Goal: Transaction & Acquisition: Purchase product/service

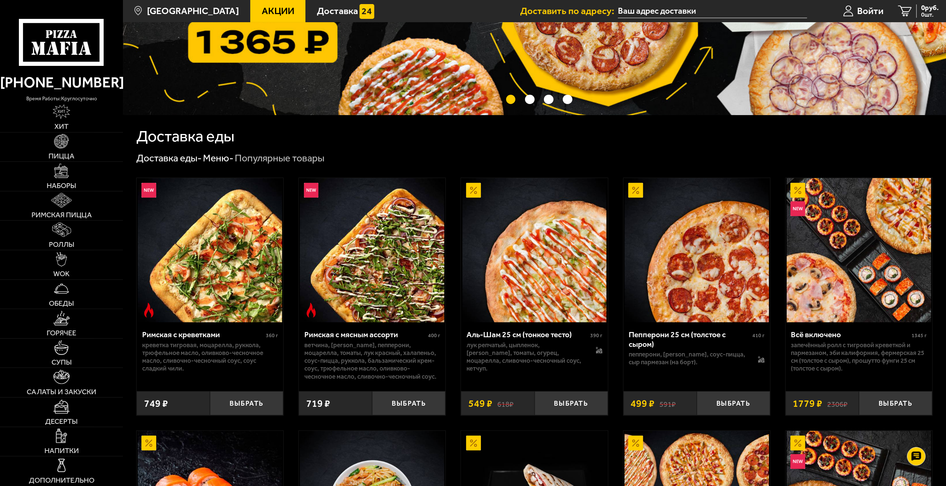
scroll to position [148, 0]
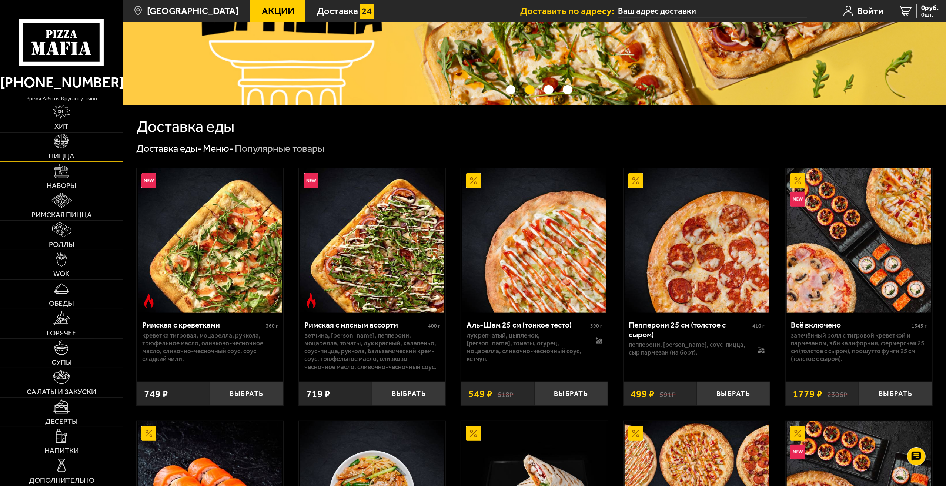
click at [70, 146] on link "Пицца" at bounding box center [61, 147] width 123 height 29
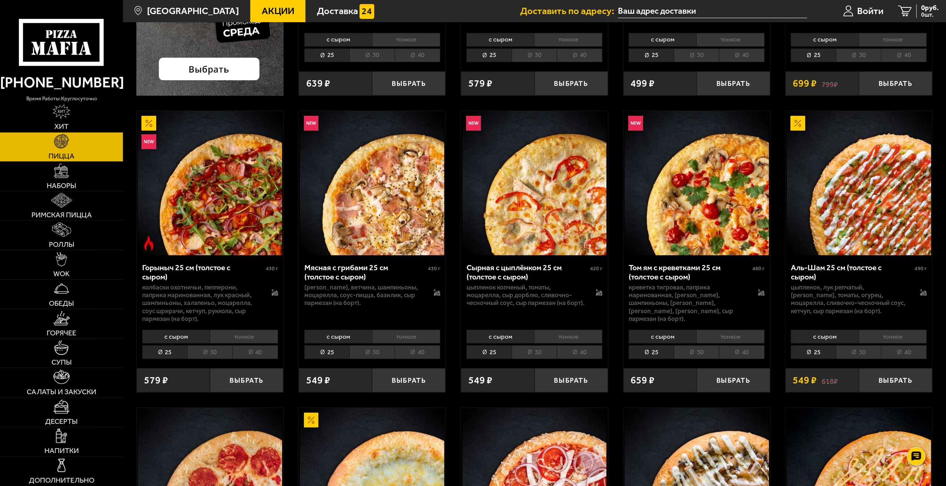
scroll to position [296, 0]
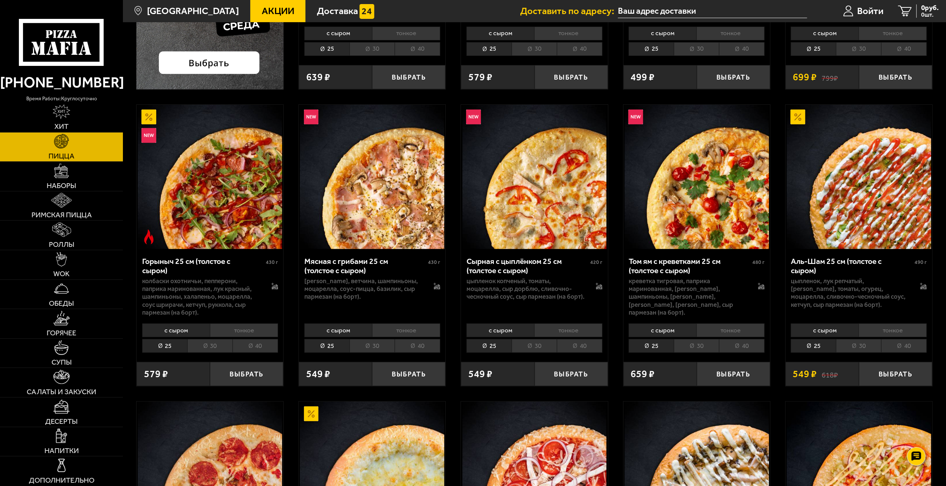
click at [558, 333] on li "тонкое" at bounding box center [568, 331] width 68 height 14
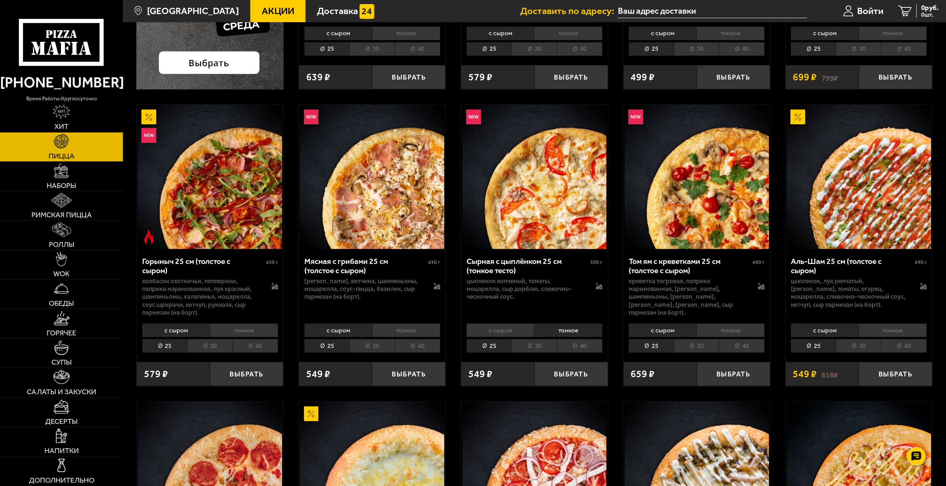
click at [523, 333] on li "с сыром" at bounding box center [501, 331] width 68 height 14
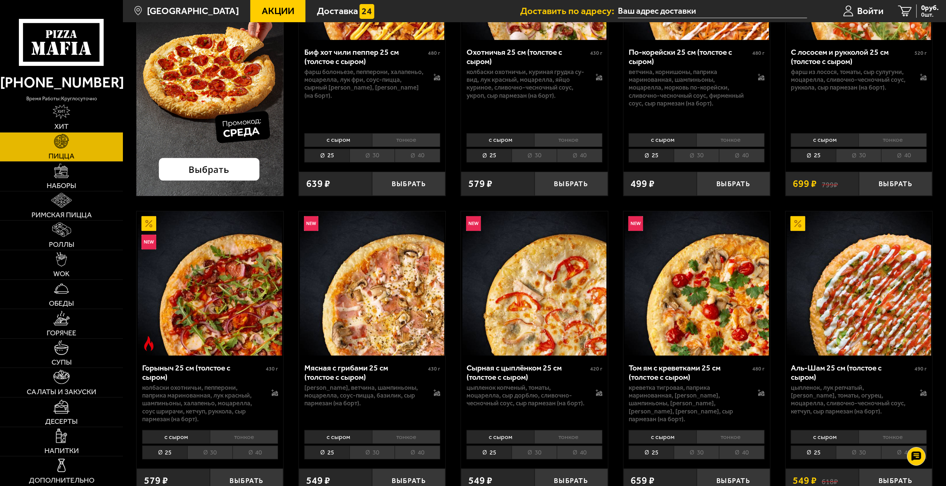
scroll to position [74, 0]
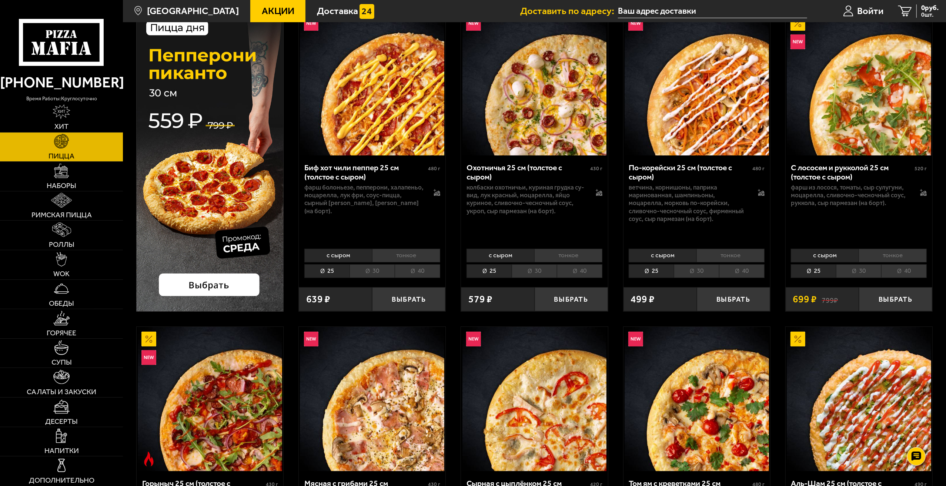
click at [356, 271] on li "30" at bounding box center [372, 271] width 45 height 14
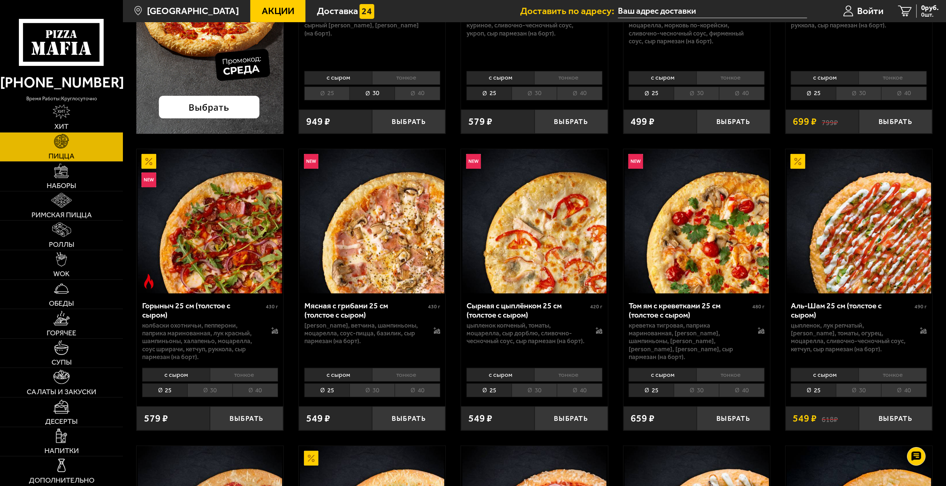
scroll to position [296, 0]
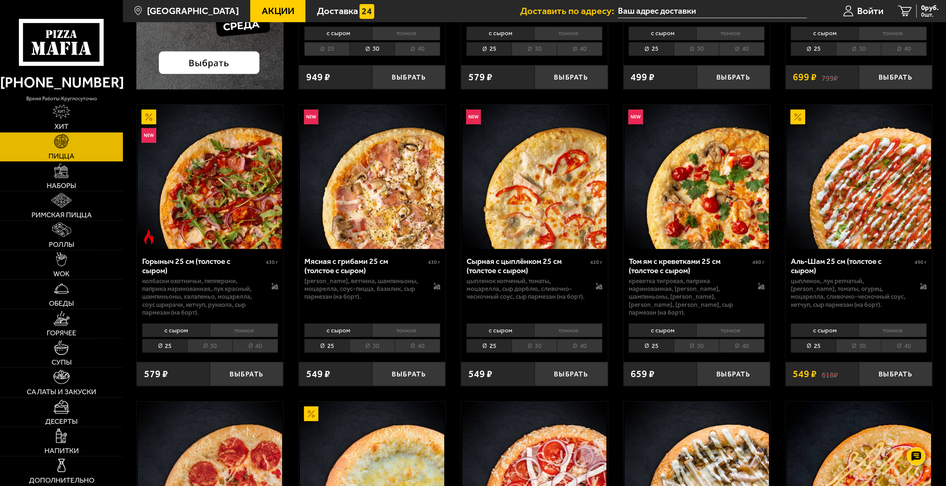
click at [529, 346] on li "30" at bounding box center [534, 346] width 45 height 14
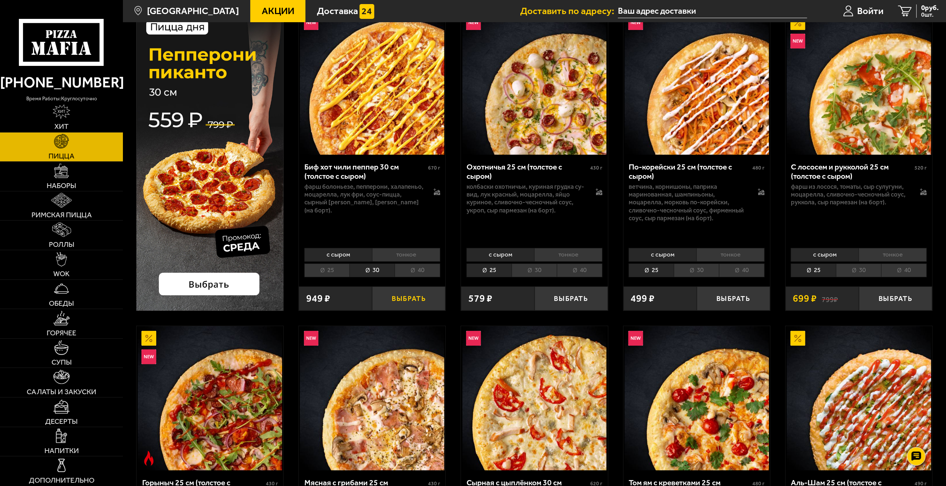
scroll to position [74, 0]
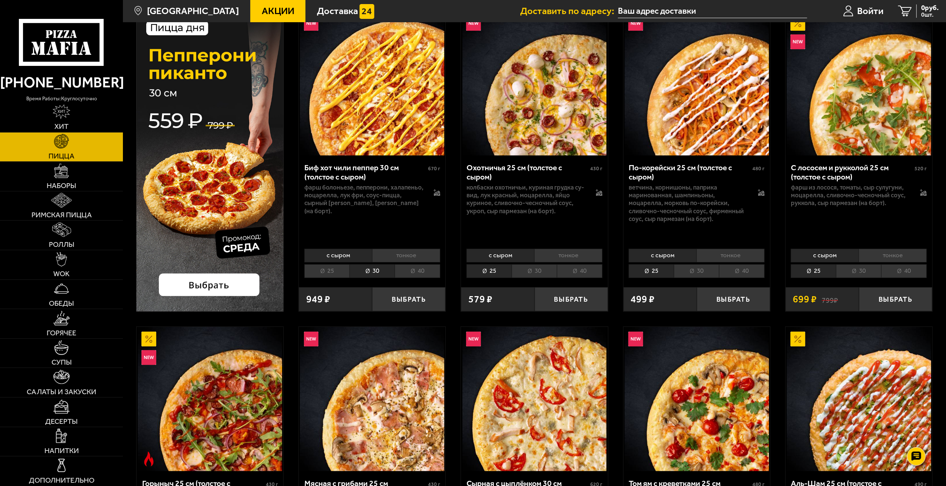
click at [542, 277] on li "30" at bounding box center [534, 271] width 45 height 14
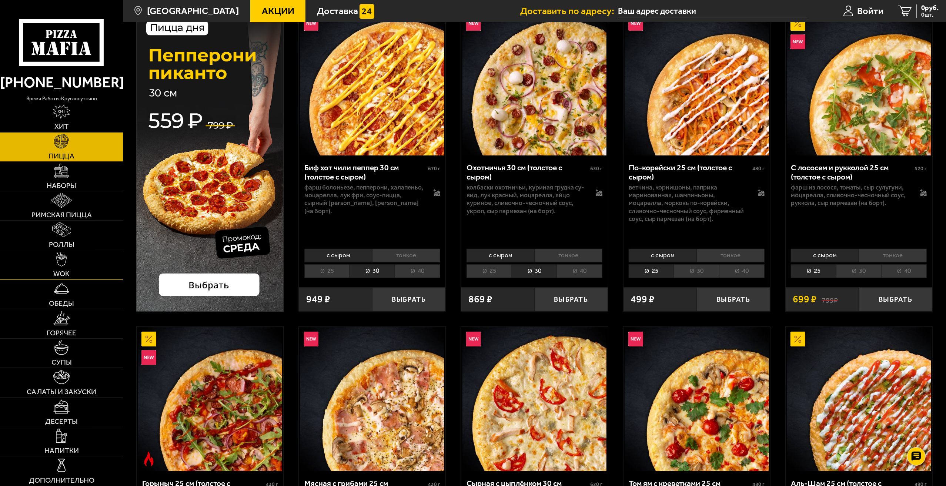
click at [72, 263] on link "WOK" at bounding box center [61, 264] width 123 height 29
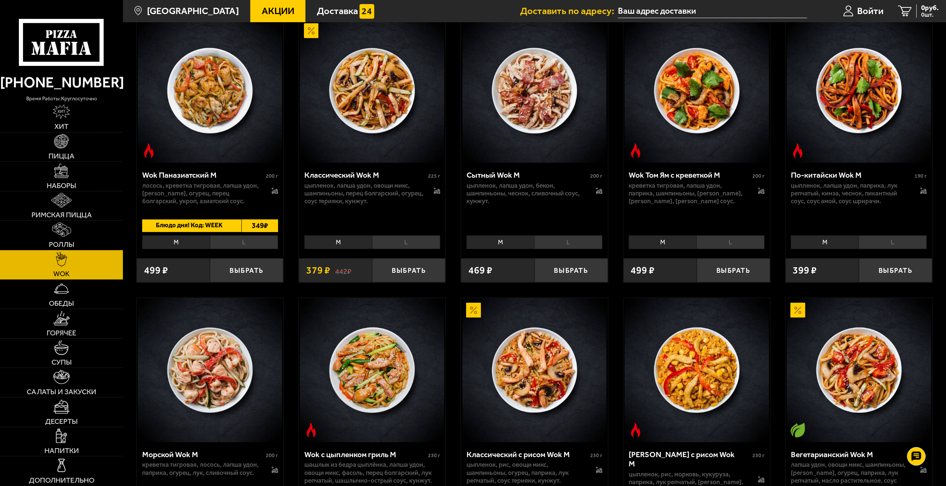
scroll to position [444, 0]
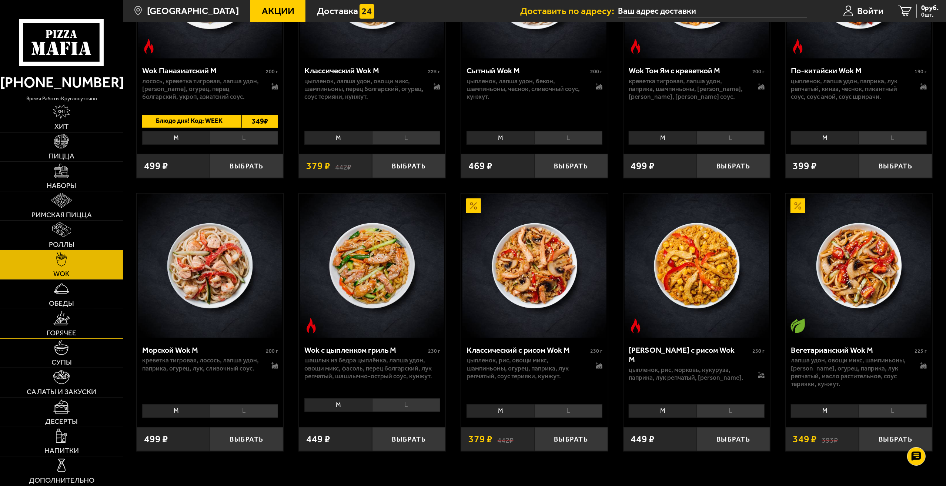
click at [70, 325] on link "Горячее" at bounding box center [61, 323] width 123 height 29
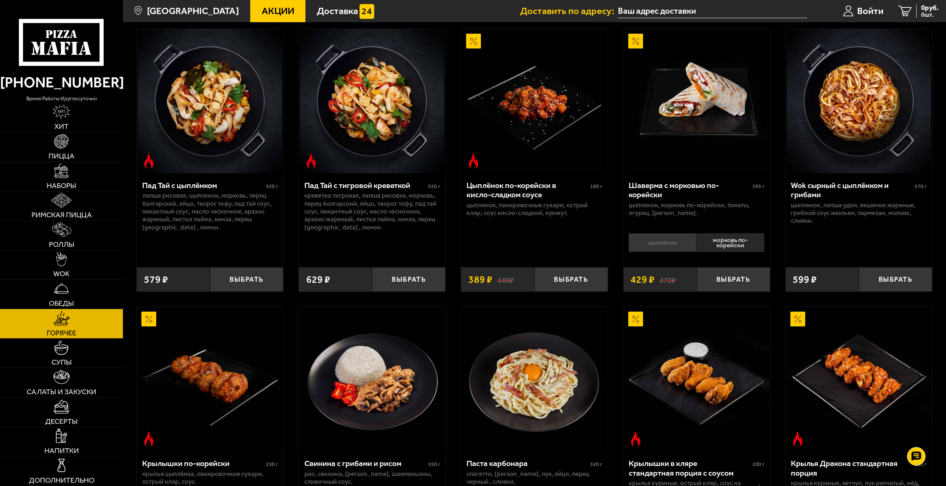
scroll to position [111, 0]
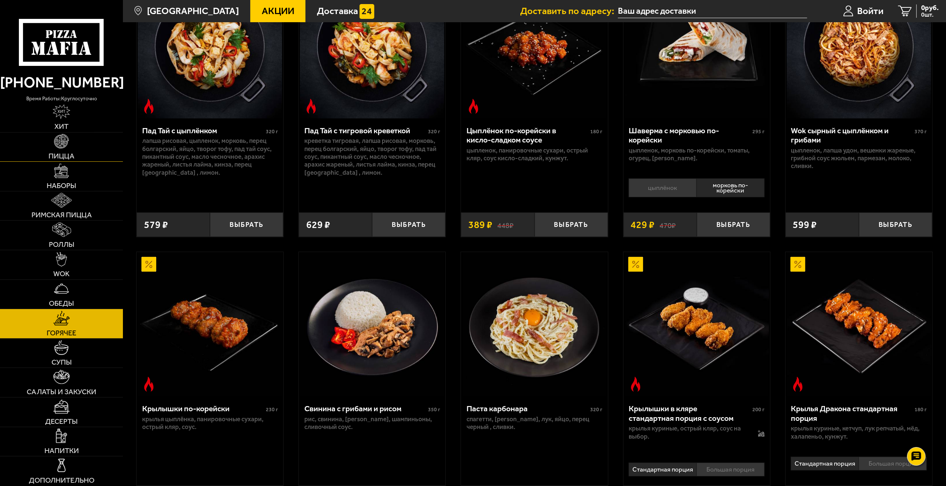
click at [80, 147] on link "Пицца" at bounding box center [61, 147] width 123 height 29
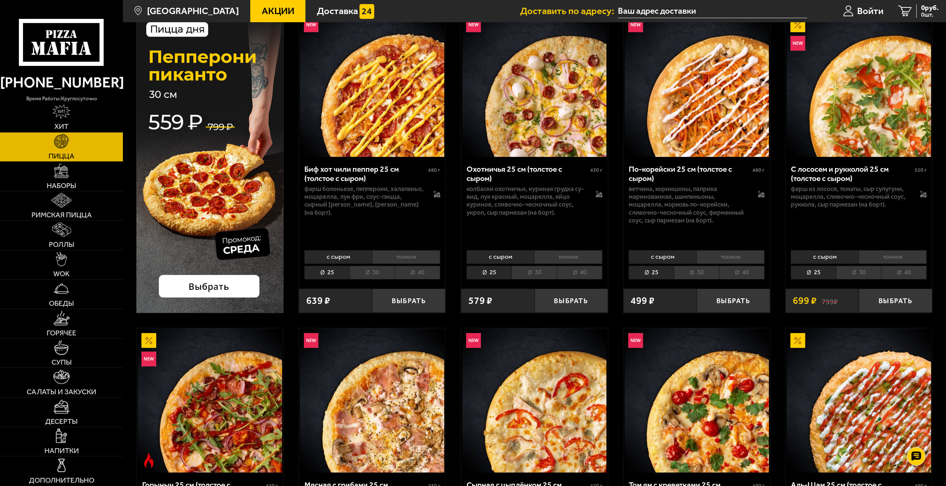
scroll to position [74, 0]
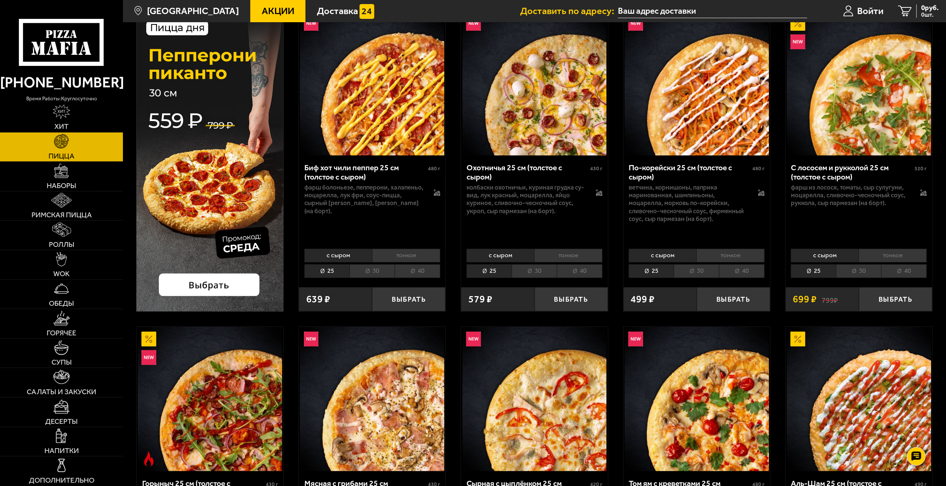
click at [527, 273] on li "30" at bounding box center [534, 271] width 45 height 14
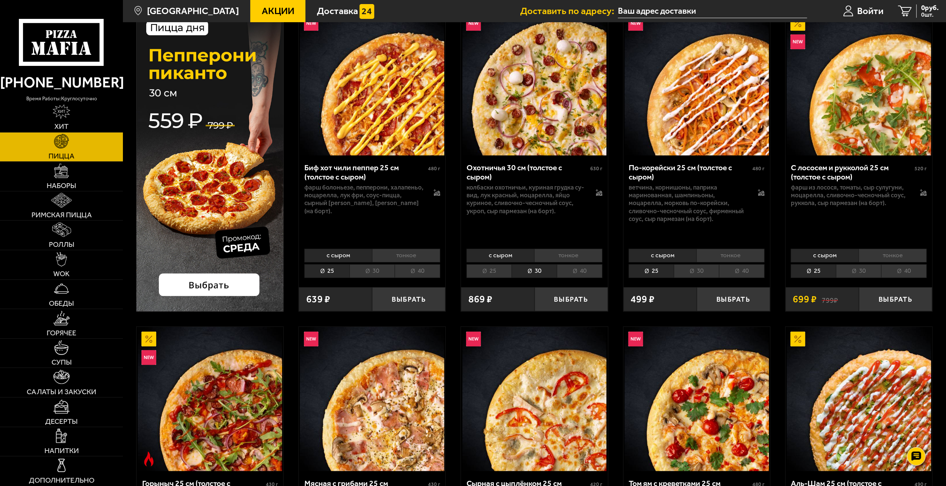
click at [373, 276] on li "30" at bounding box center [372, 271] width 45 height 14
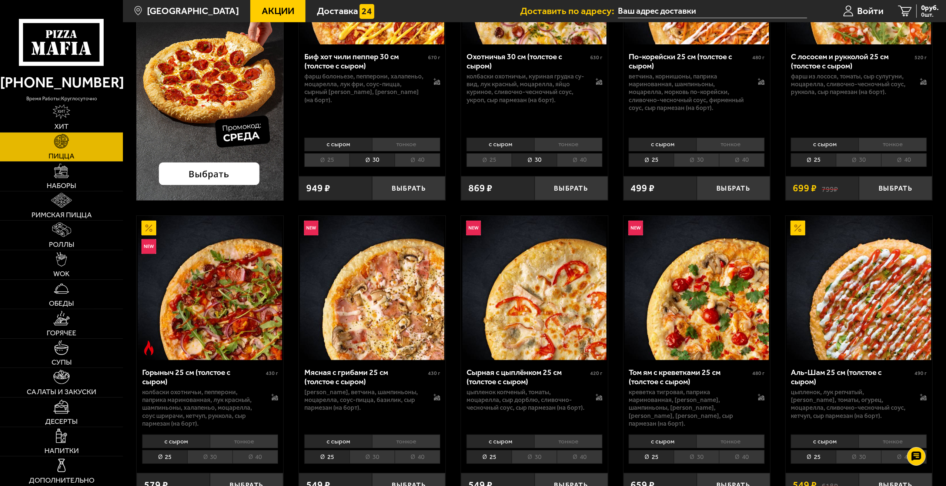
scroll to position [148, 0]
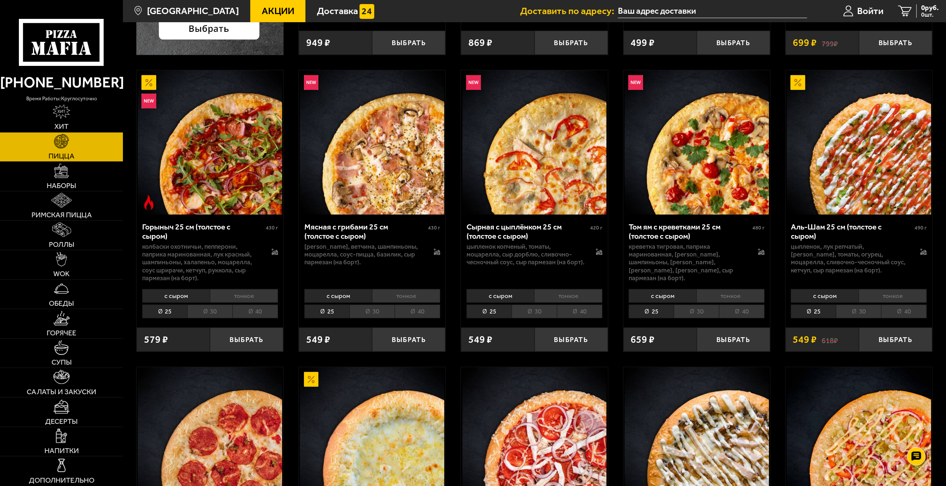
scroll to position [296, 0]
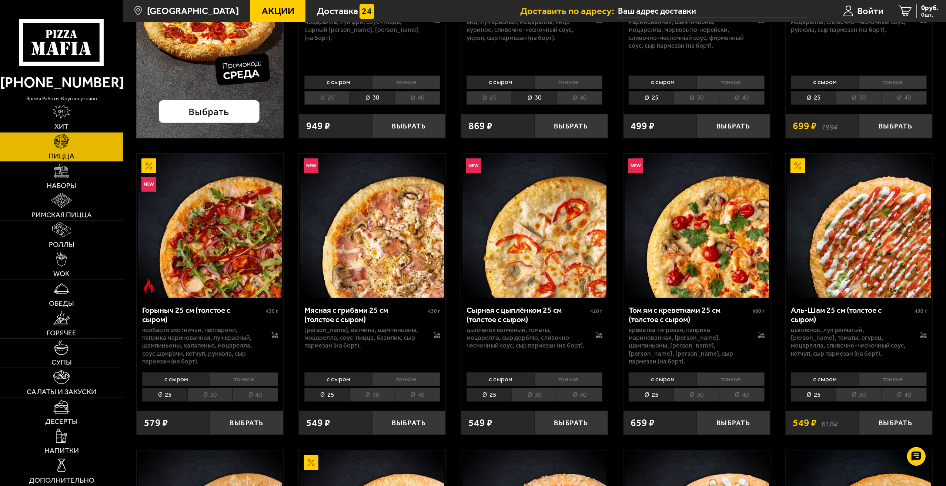
scroll to position [259, 0]
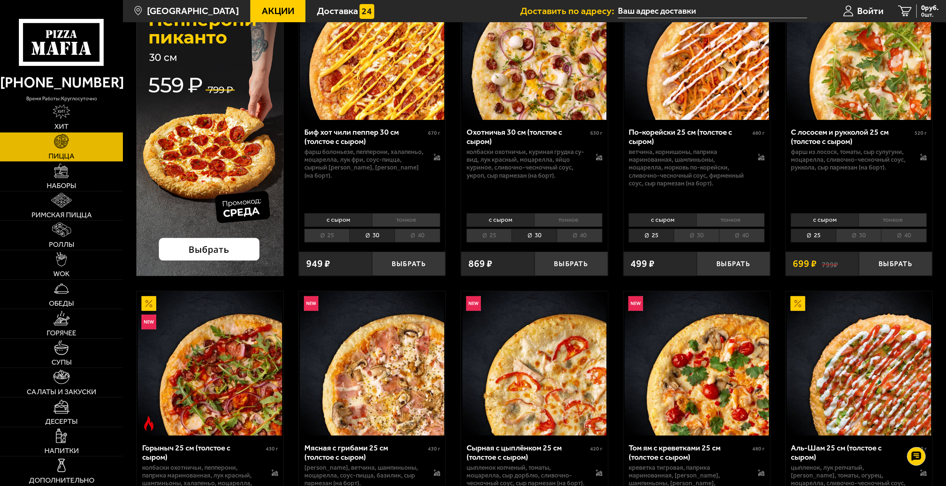
scroll to position [74, 0]
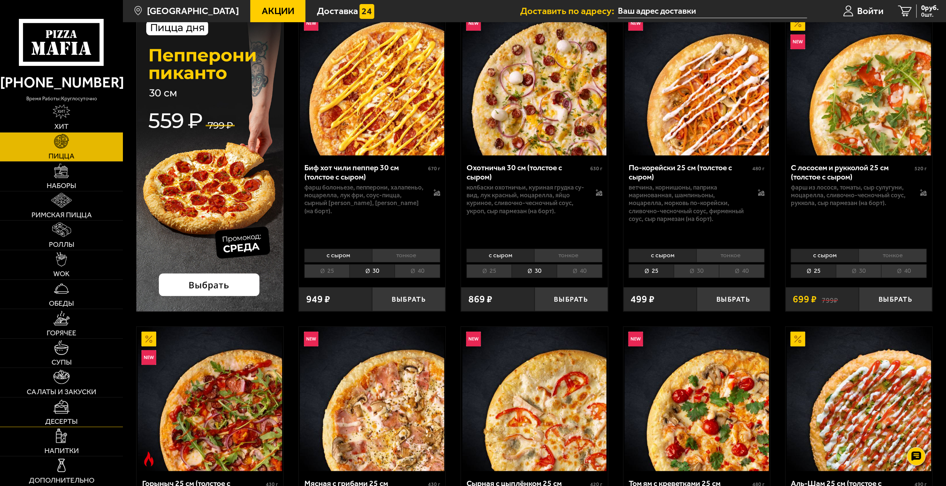
click at [102, 421] on link "Десерты" at bounding box center [61, 412] width 123 height 29
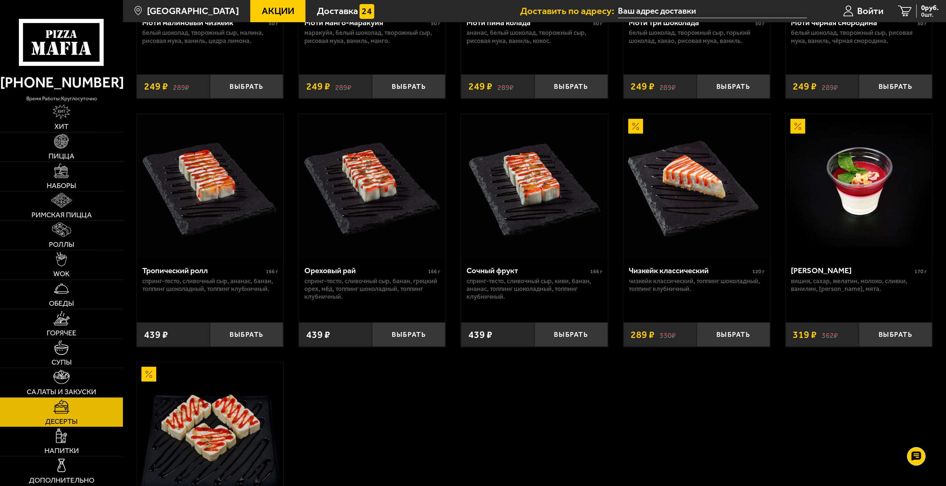
scroll to position [222, 0]
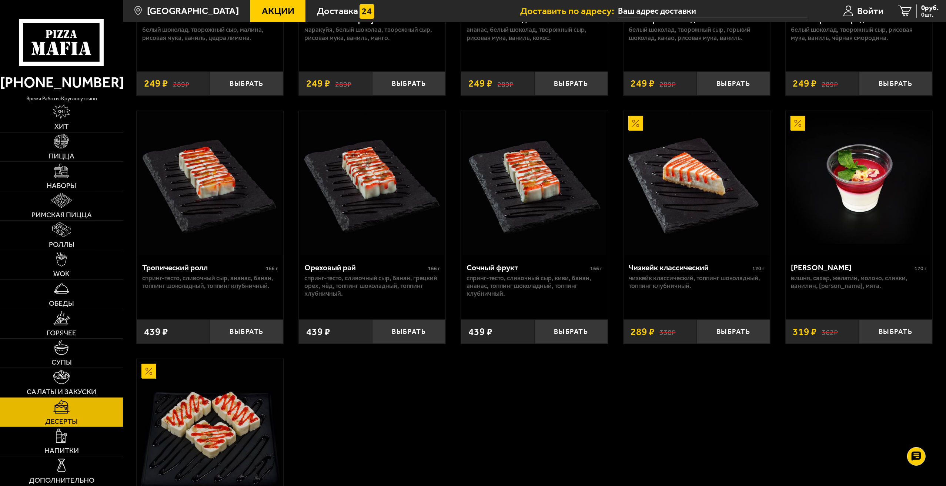
click at [306, 369] on div "Моти малиновый чизкейк 50 г белый шоколад, творожный сыр, малина, рисовая мука,…" at bounding box center [534, 227] width 823 height 757
click at [73, 153] on span "Пицца" at bounding box center [62, 156] width 26 height 7
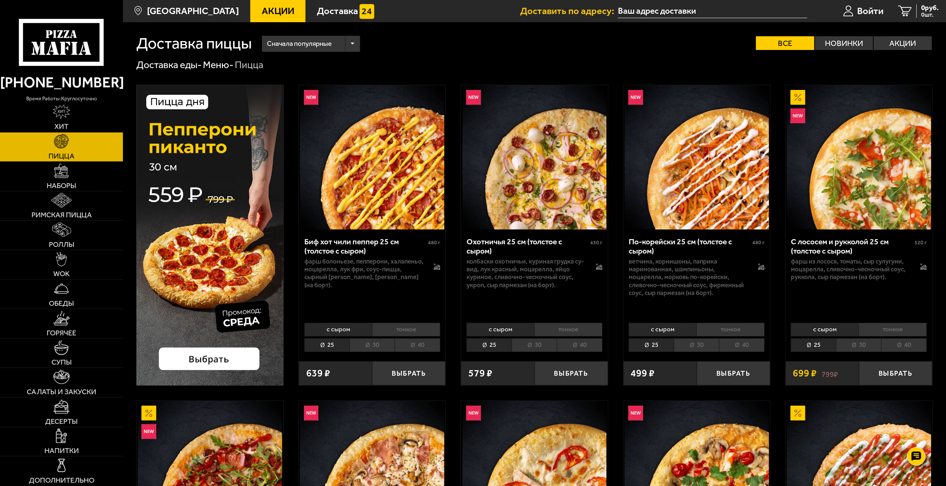
click at [369, 345] on li "30" at bounding box center [372, 346] width 45 height 14
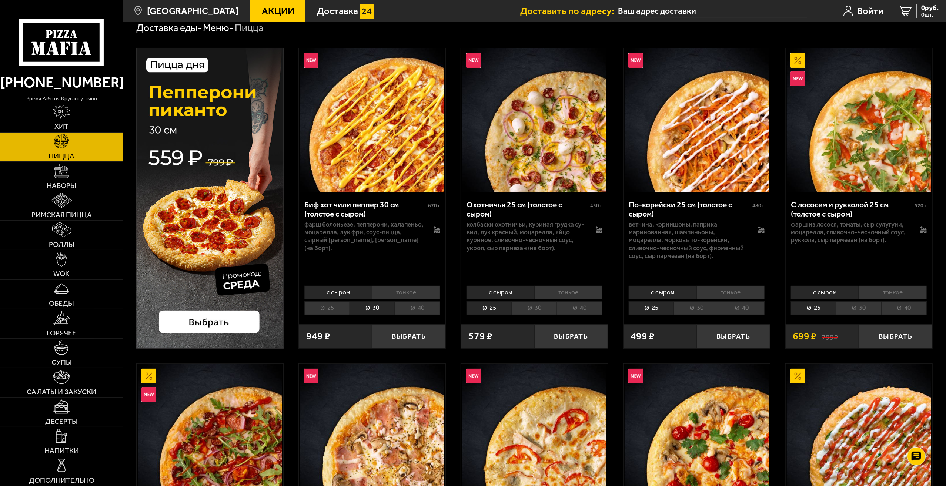
scroll to position [259, 0]
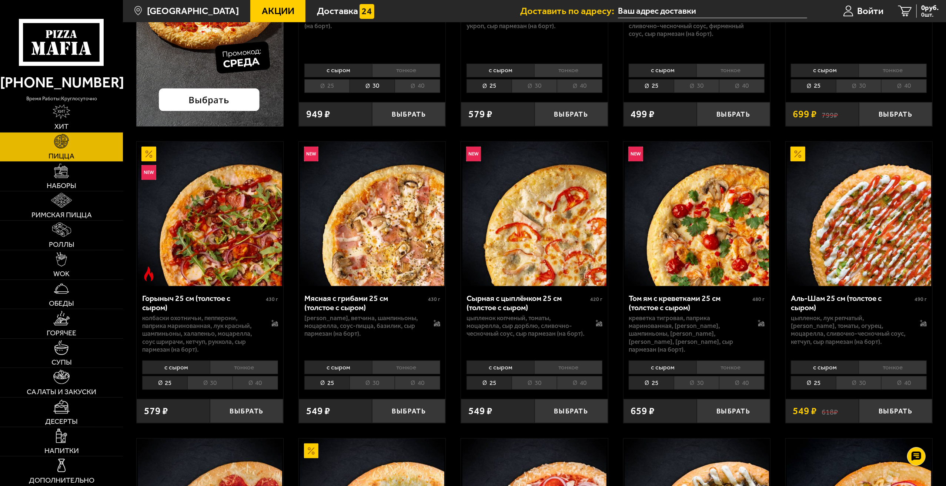
click at [534, 388] on li "30" at bounding box center [534, 383] width 45 height 14
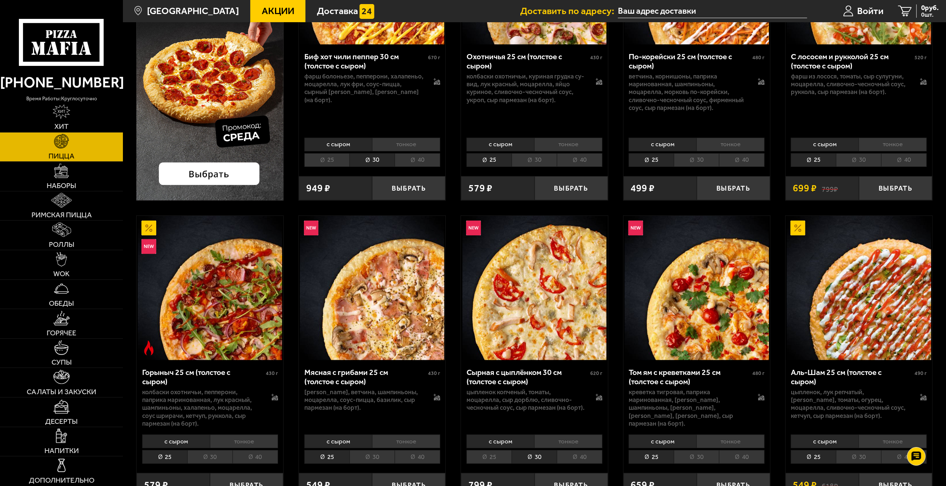
scroll to position [74, 0]
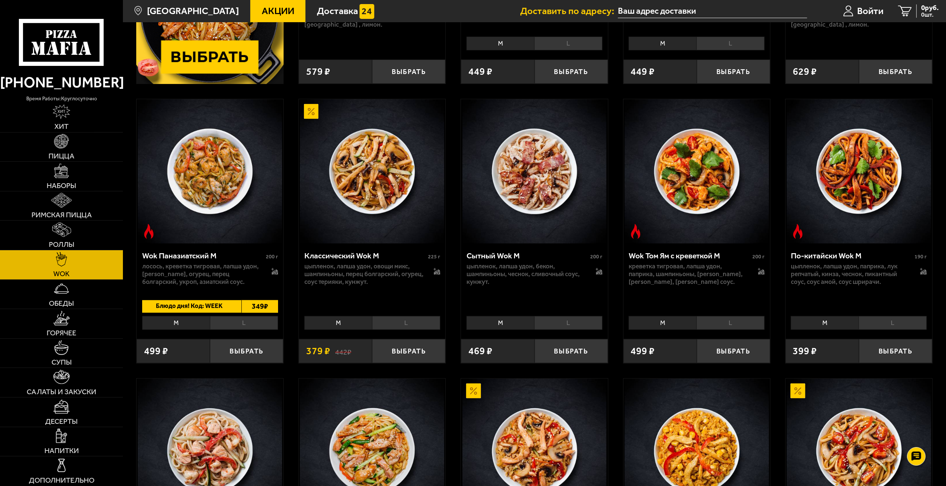
scroll to position [482, 0]
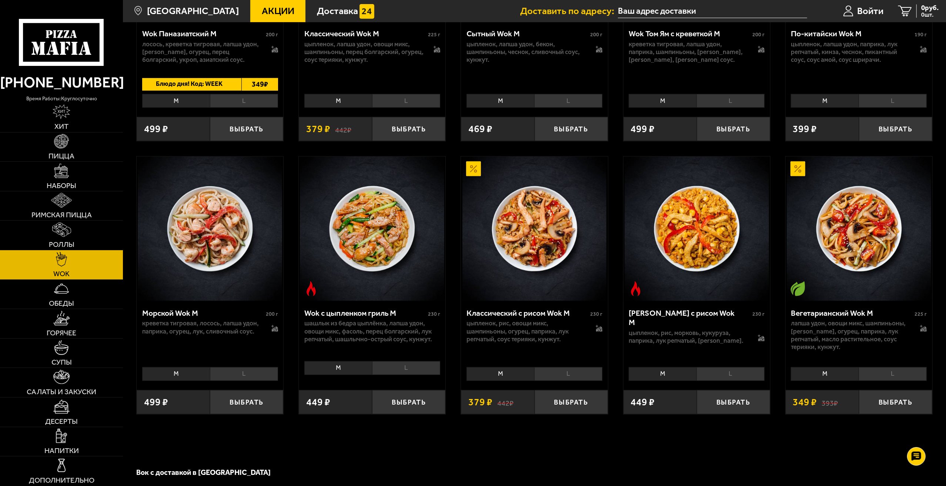
click at [390, 372] on li "L" at bounding box center [406, 369] width 68 height 14
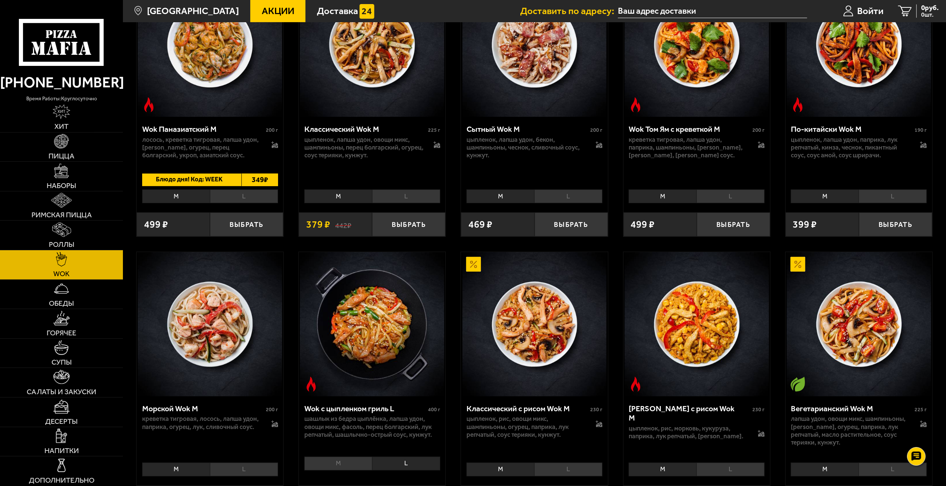
scroll to position [333, 0]
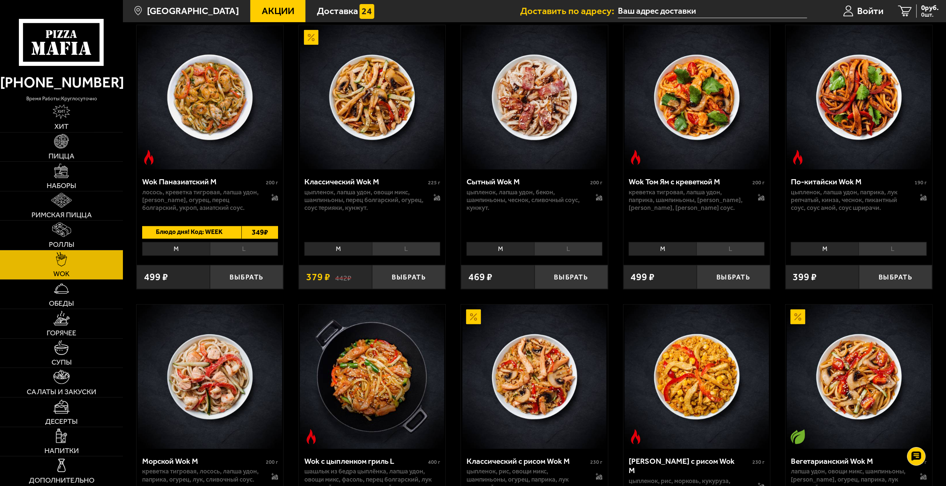
click at [876, 247] on li "L" at bounding box center [893, 249] width 68 height 14
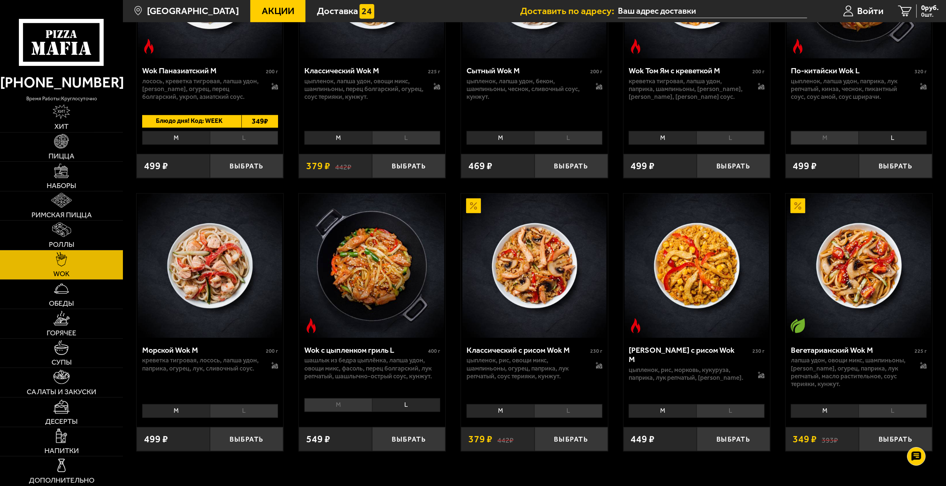
scroll to position [370, 0]
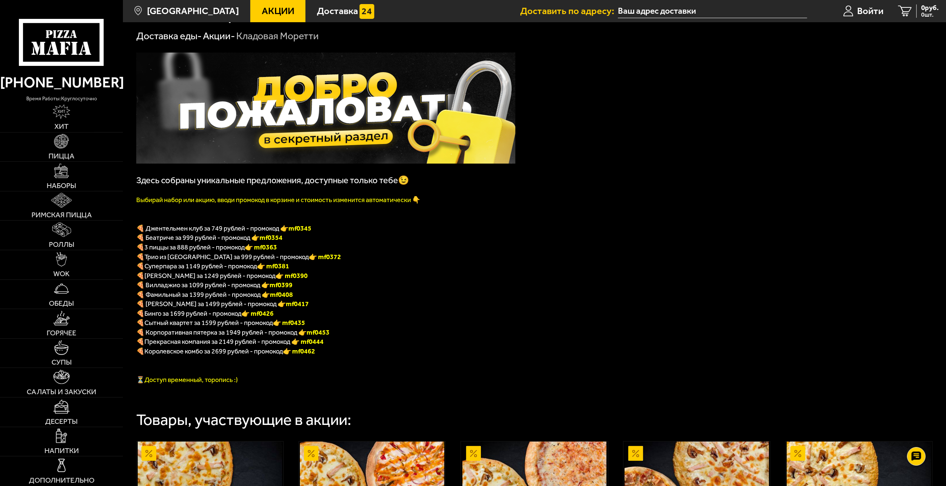
scroll to position [74, 0]
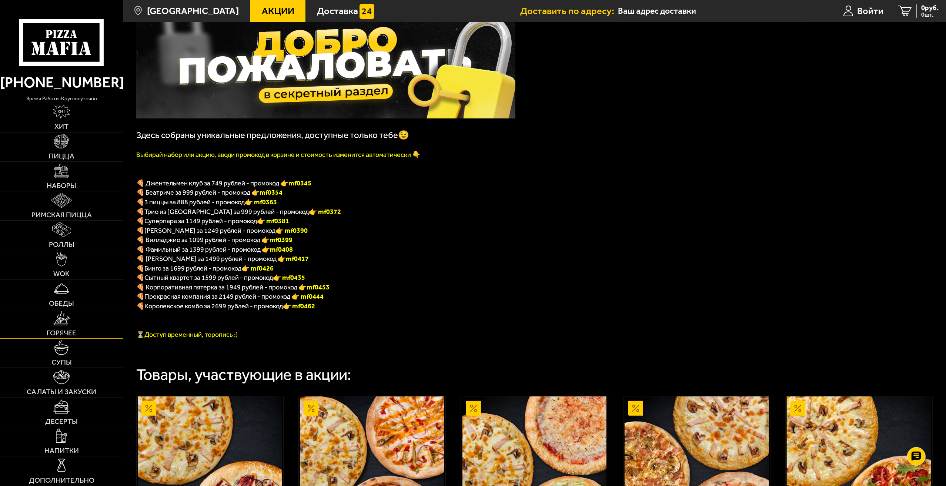
click at [87, 324] on link "Горячее" at bounding box center [61, 323] width 123 height 29
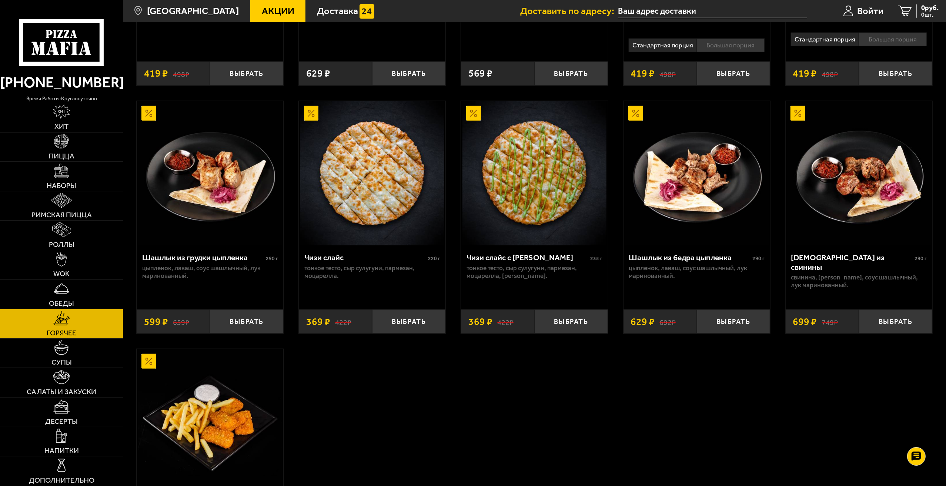
scroll to position [593, 0]
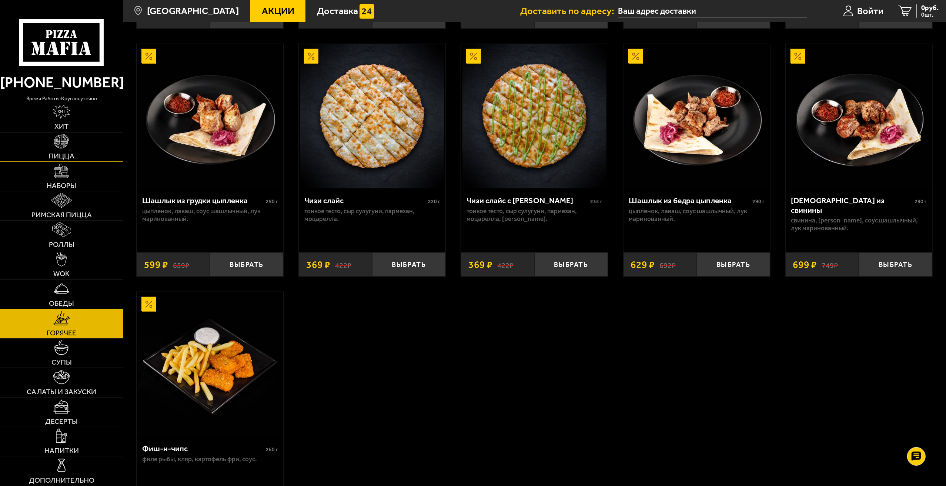
click at [87, 141] on link "Пицца" at bounding box center [61, 147] width 123 height 29
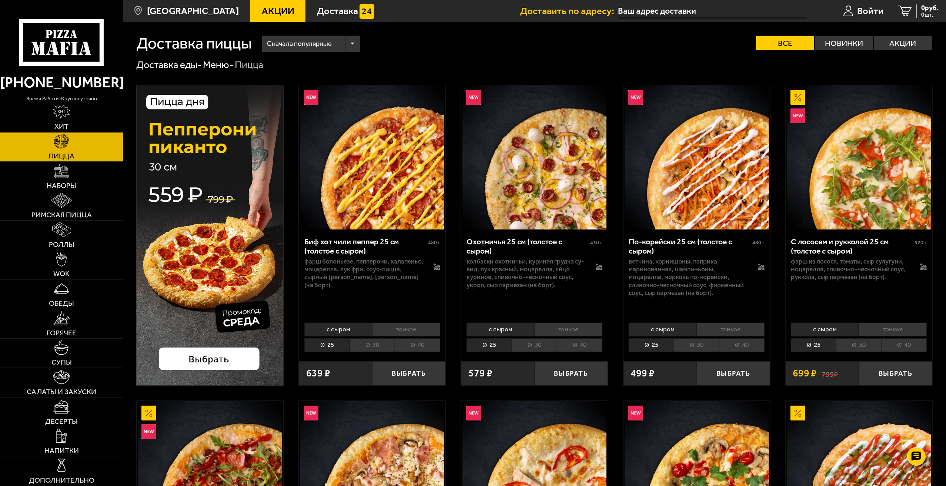
click at [372, 345] on li "30" at bounding box center [372, 346] width 45 height 14
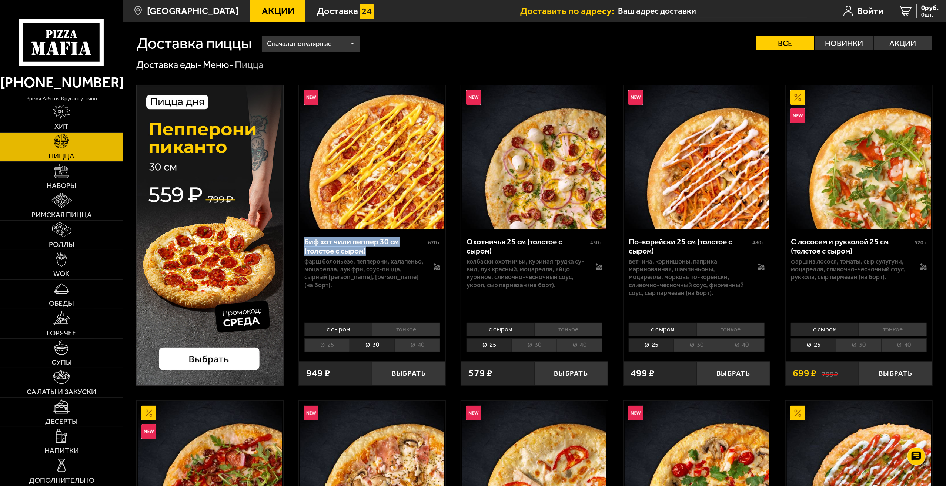
drag, startPoint x: 305, startPoint y: 243, endPoint x: 391, endPoint y: 252, distance: 86.8
click at [391, 252] on div "Биф хот чили пеппер 30 см (толстое с сыром)" at bounding box center [365, 246] width 122 height 19
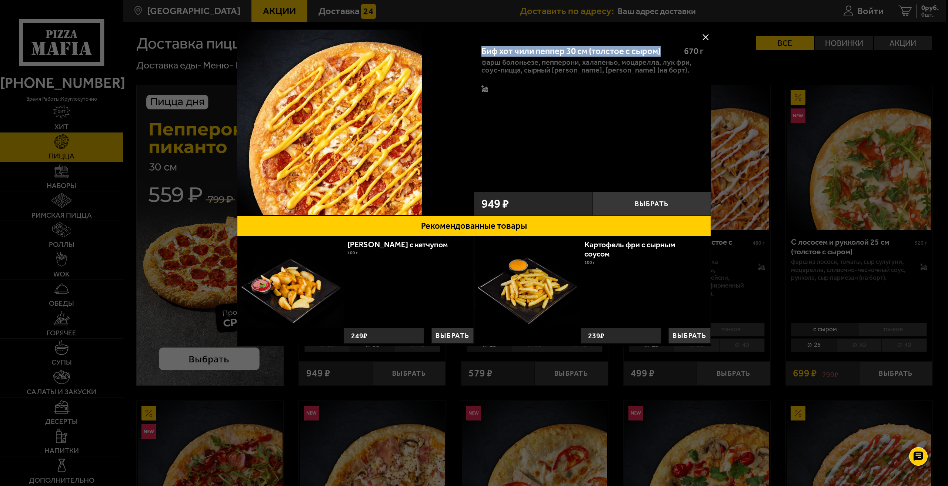
drag, startPoint x: 480, startPoint y: 49, endPoint x: 674, endPoint y: 52, distance: 193.7
click at [674, 52] on div "Биф хот чили пеппер 30 см (толстое с сыром) 670 г фарш болоньезе, пепперони, ха…" at bounding box center [592, 112] width 237 height 150
copy div "Биф хот чили пеппер 30 см (толстое с сыром)"
click at [541, 348] on div "Биф хот чили пеппер 30 см (толстое с сыром) 670 г фарш болоньезе, пепперони, ха…" at bounding box center [474, 196] width 474 height 332
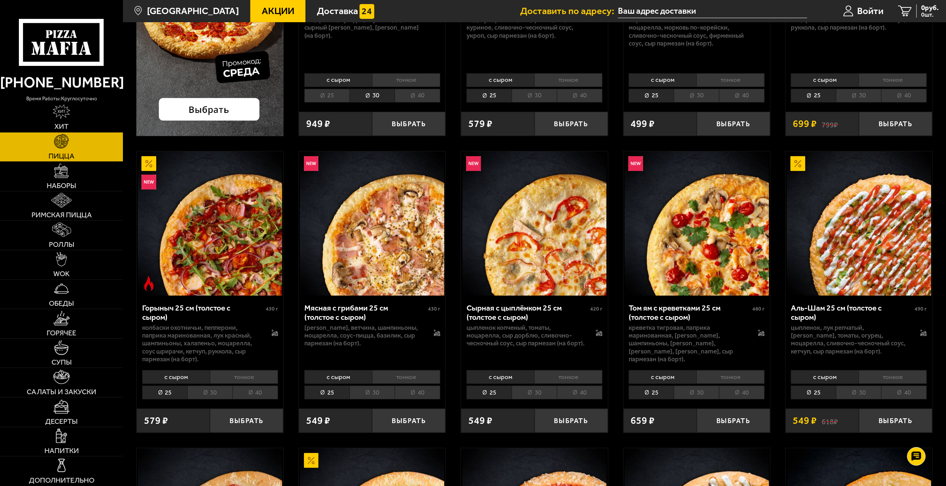
scroll to position [259, 0]
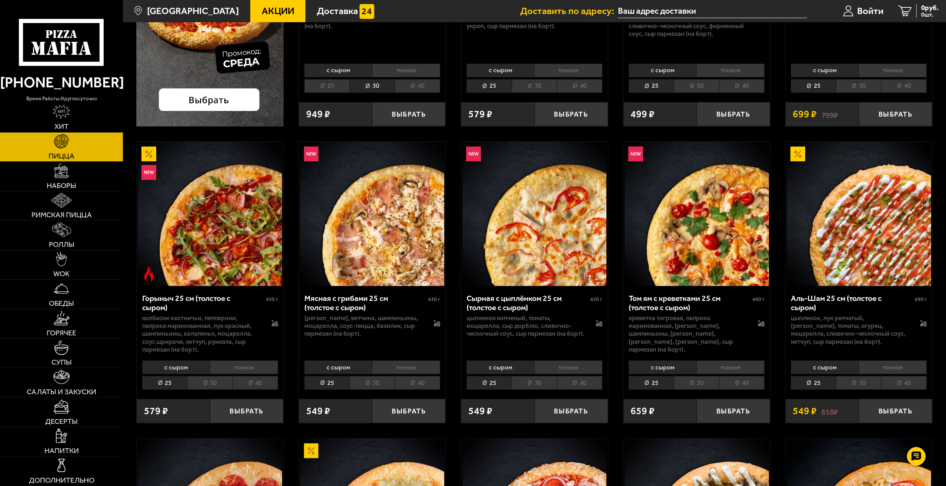
click at [530, 382] on li "30" at bounding box center [534, 383] width 45 height 14
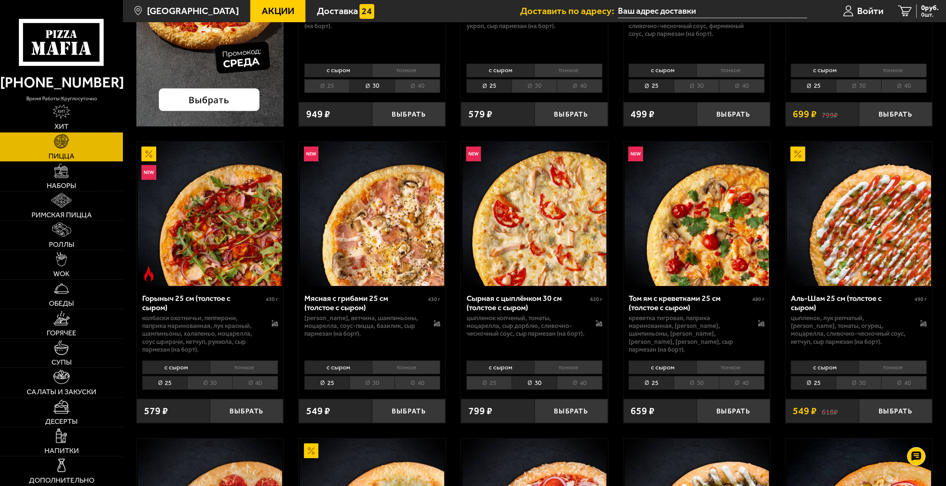
click at [540, 306] on div "Сырная с цыплёнком 30 см (толстое с сыром)" at bounding box center [528, 303] width 122 height 19
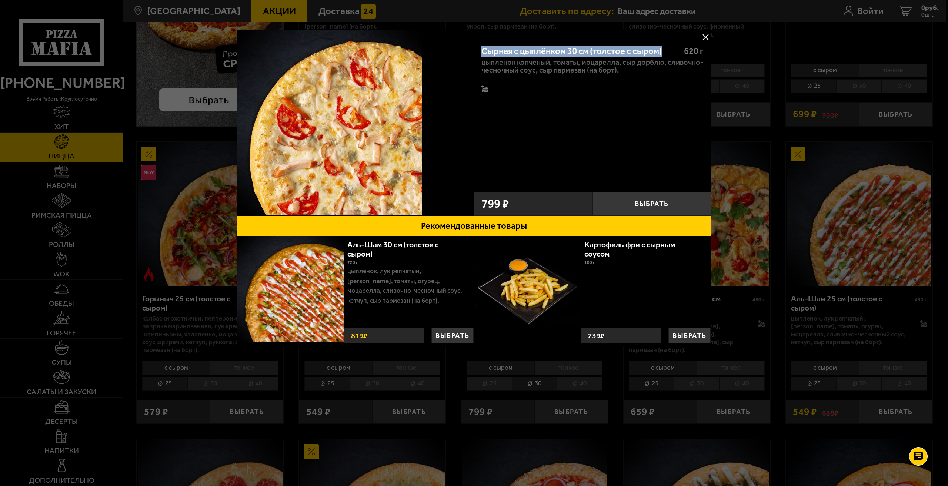
drag, startPoint x: 668, startPoint y: 50, endPoint x: 481, endPoint y: 49, distance: 187.1
click at [481, 49] on div "Сырная с цыплёнком 30 см (толстое с сыром) 620 г цыпленок копченый, томаты, моц…" at bounding box center [592, 112] width 237 height 150
copy div "Сырная с цыплёнком 30 см (толстое с сыром)"
click at [552, 336] on img at bounding box center [527, 289] width 106 height 106
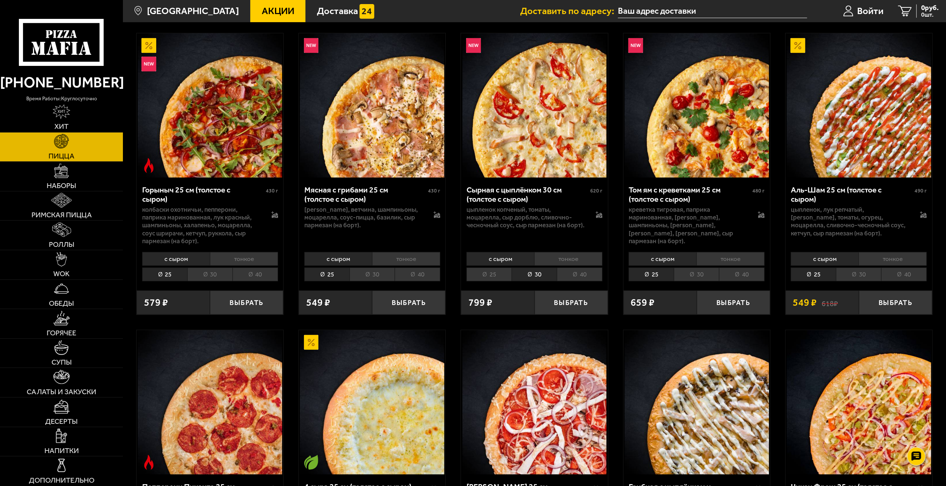
scroll to position [351, 0]
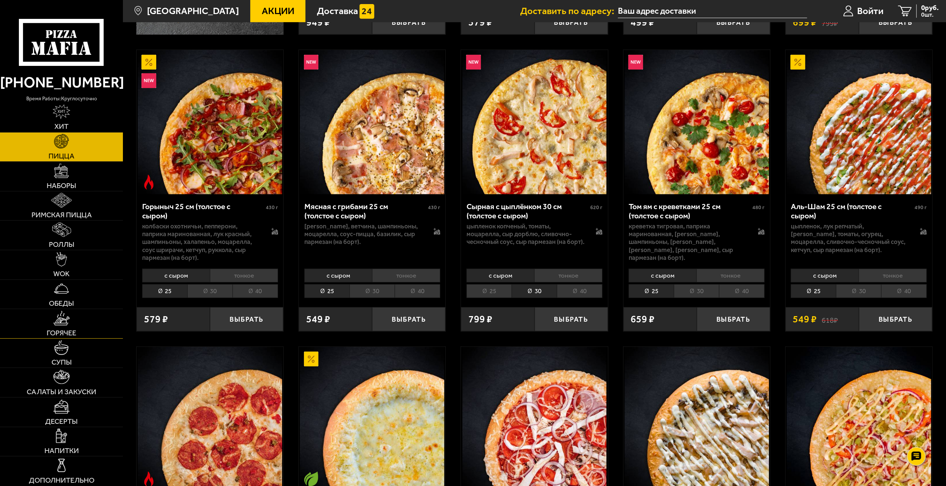
click at [90, 323] on link "Горячее" at bounding box center [61, 323] width 123 height 29
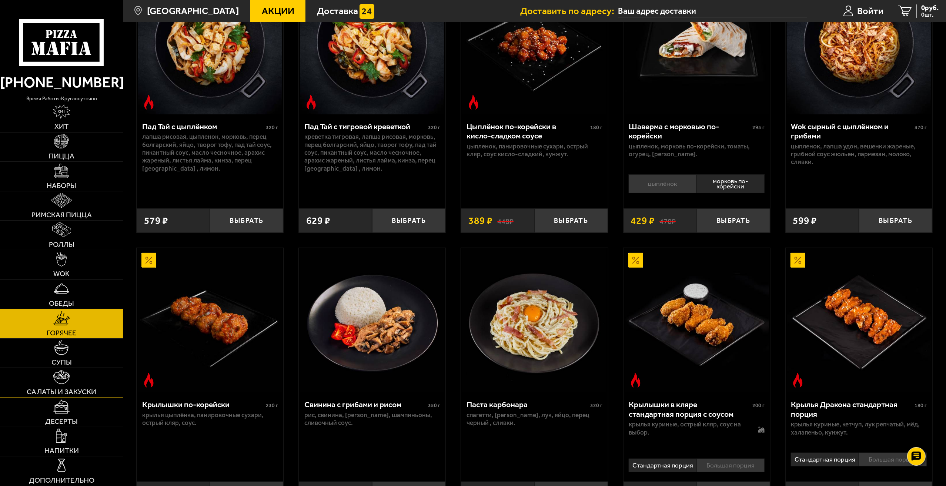
scroll to position [148, 0]
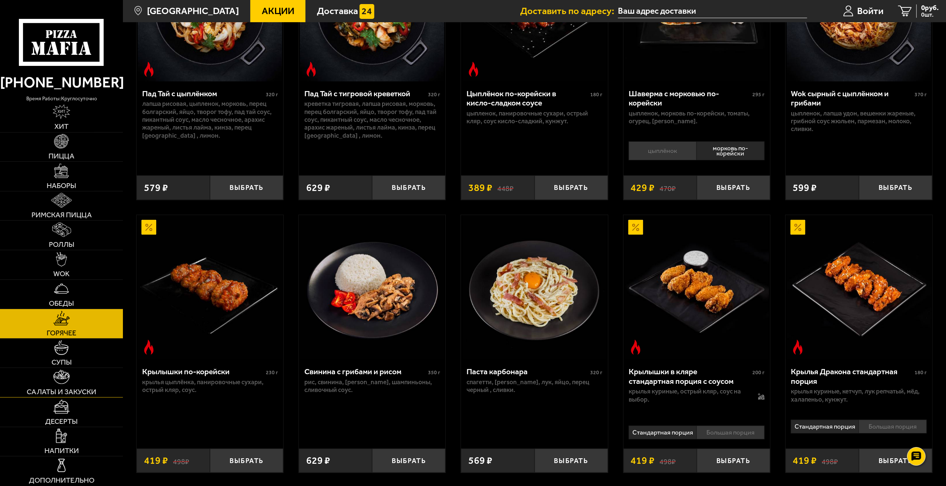
click at [94, 392] on span "Салаты и закуски" at bounding box center [62, 392] width 70 height 7
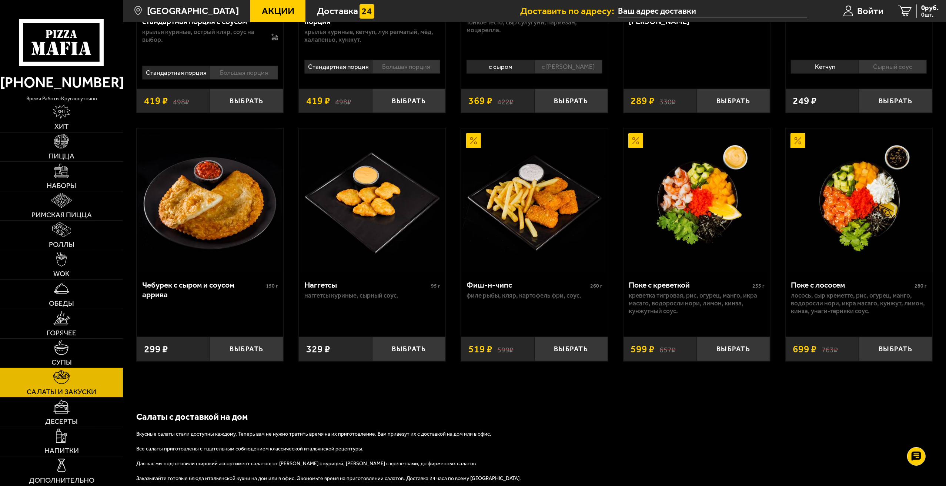
scroll to position [453, 0]
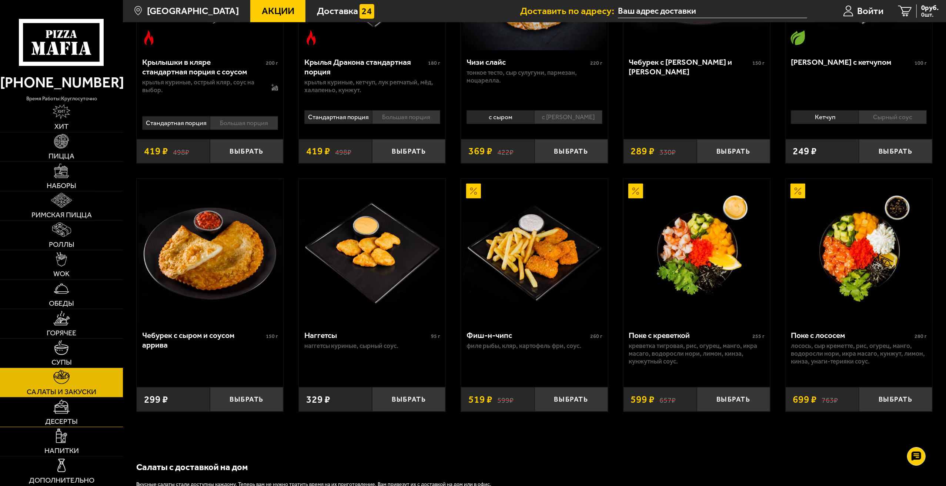
click at [77, 426] on span "Десерты" at bounding box center [61, 421] width 33 height 7
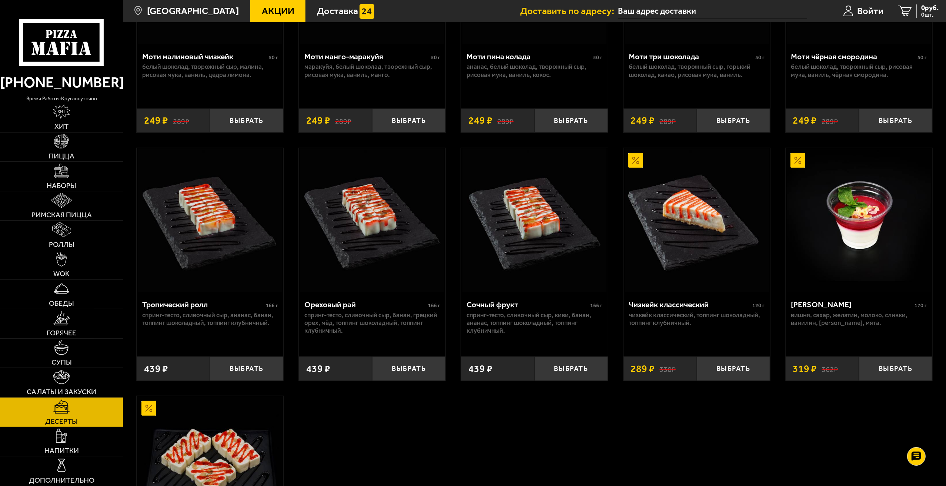
scroll to position [407, 0]
